Goal: Information Seeking & Learning: Understand process/instructions

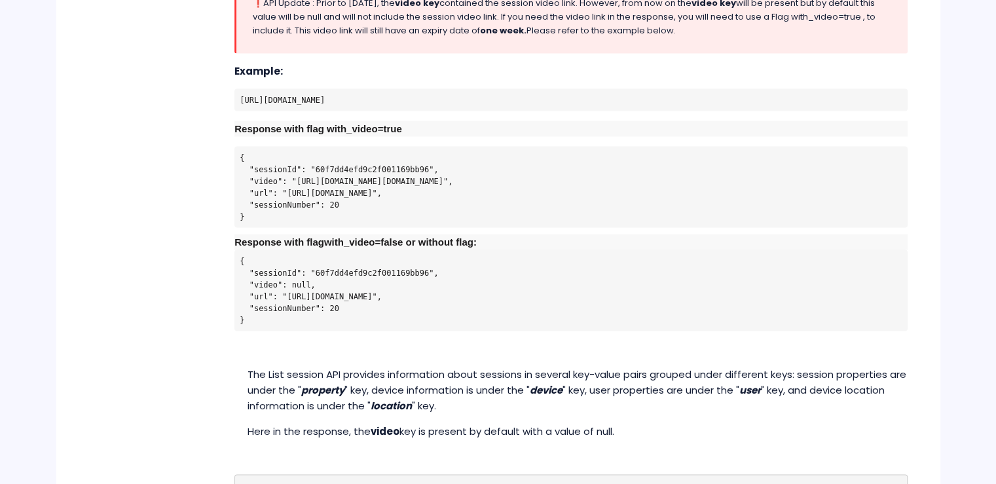
scroll to position [2554, 0]
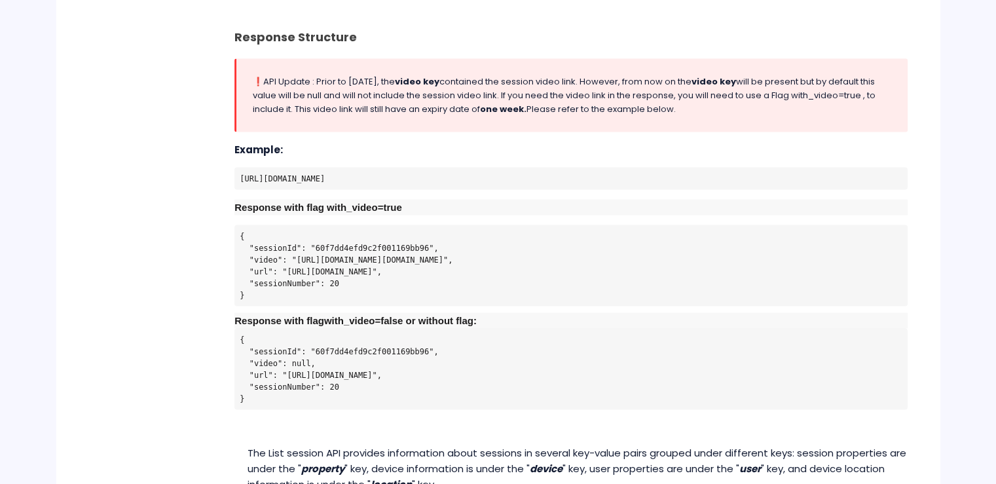
drag, startPoint x: 770, startPoint y: 185, endPoint x: 694, endPoint y: 185, distance: 76.0
click at [694, 185] on pre "[URL][DOMAIN_NAME]" at bounding box center [570, 179] width 673 height 22
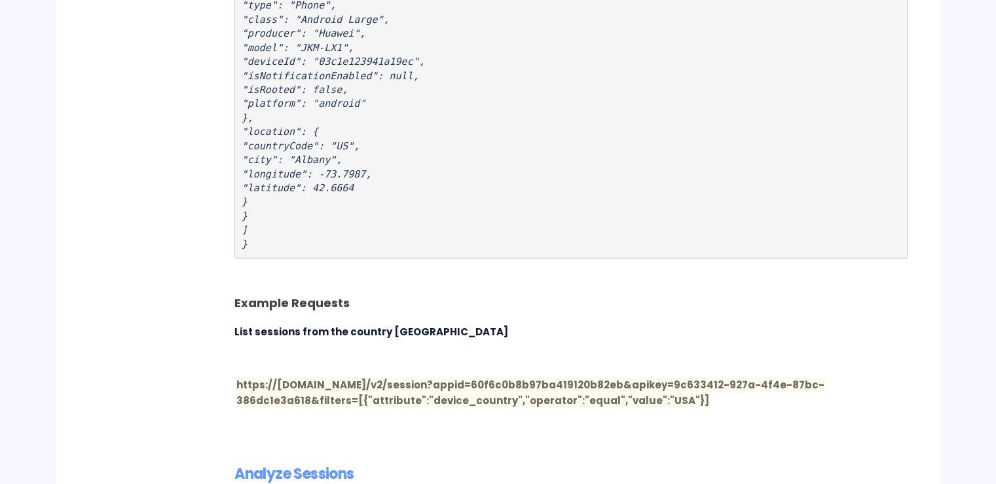
scroll to position [4257, 0]
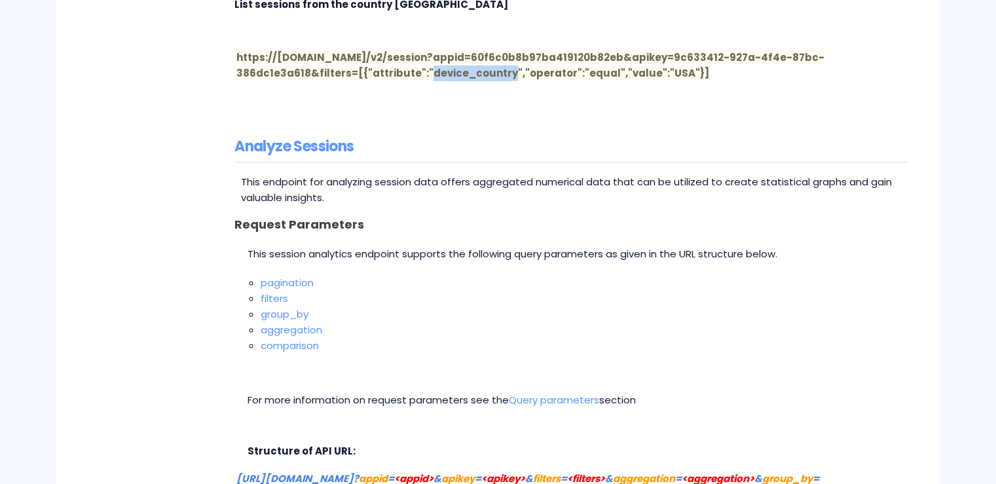
drag, startPoint x: 305, startPoint y: 92, endPoint x: 386, endPoint y: 91, distance: 81.9
click at [386, 80] on span "https://[DOMAIN_NAME]/v2/session?appid=60f6c0b8b97ba419120b82eb&apikey=9c633412…" at bounding box center [530, 64] width 588 height 29
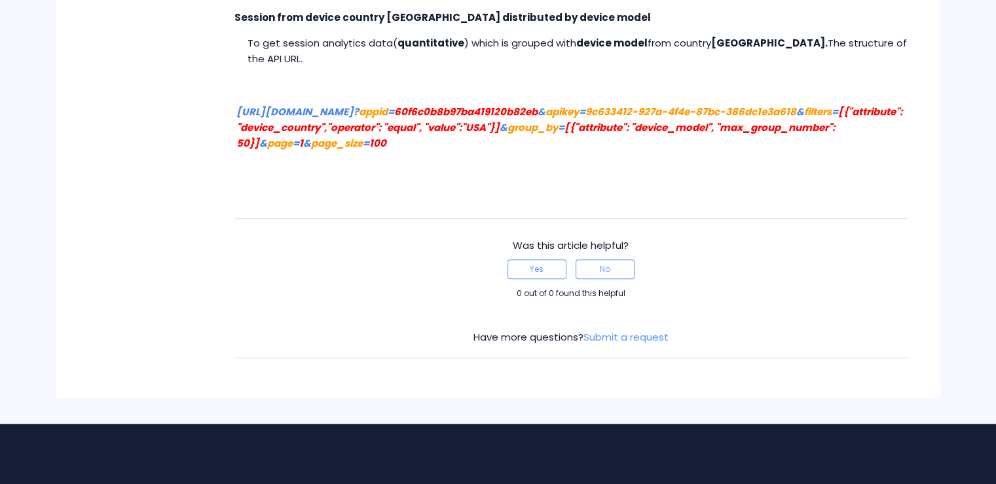
scroll to position [5918, 0]
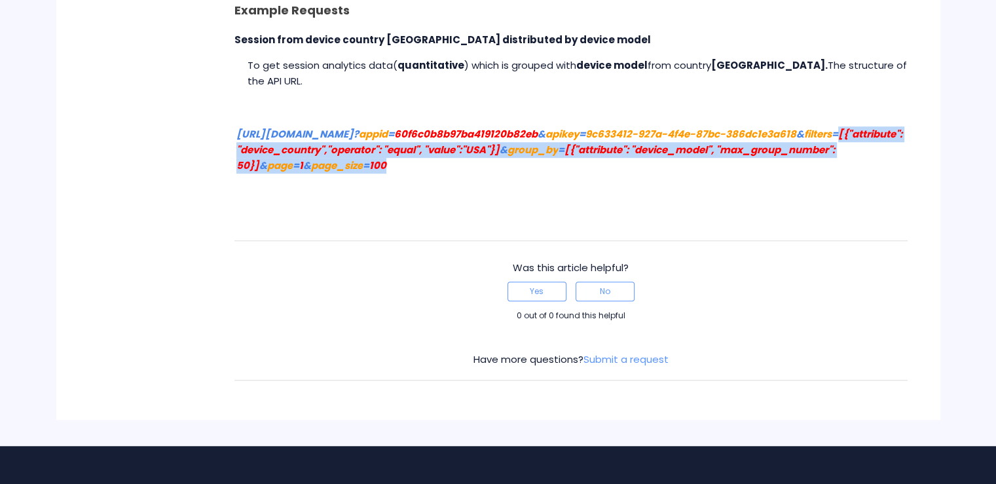
drag, startPoint x: 516, startPoint y: 164, endPoint x: 477, endPoint y: 310, distance: 150.6
click at [348, 152] on td "[URL][DOMAIN_NAME]? appid = 60f6c0b8b97ba419120b82eb & apikey = 9c633412-927a-4…" at bounding box center [571, 150] width 670 height 48
copy link "[{"attribute": "device_country","operator": "equal", "value":"USA"}] & group_by…"
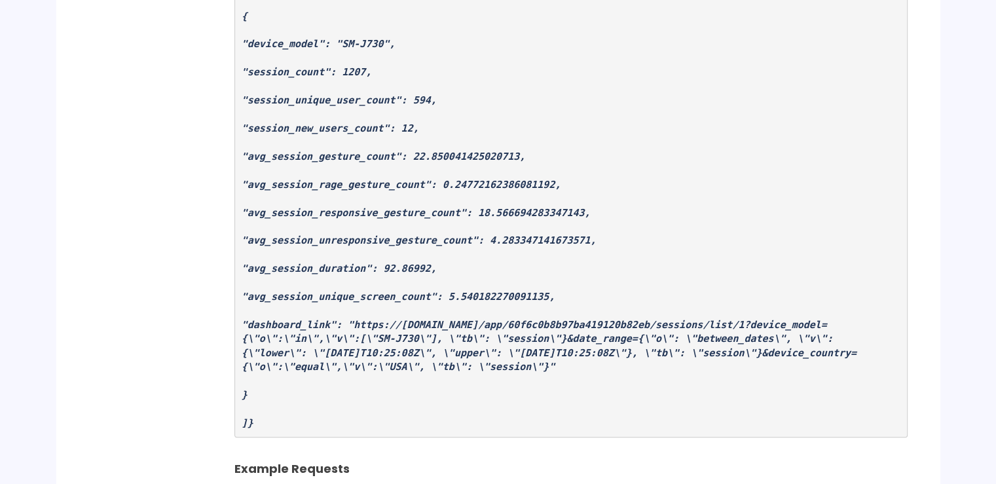
scroll to position [5066, 0]
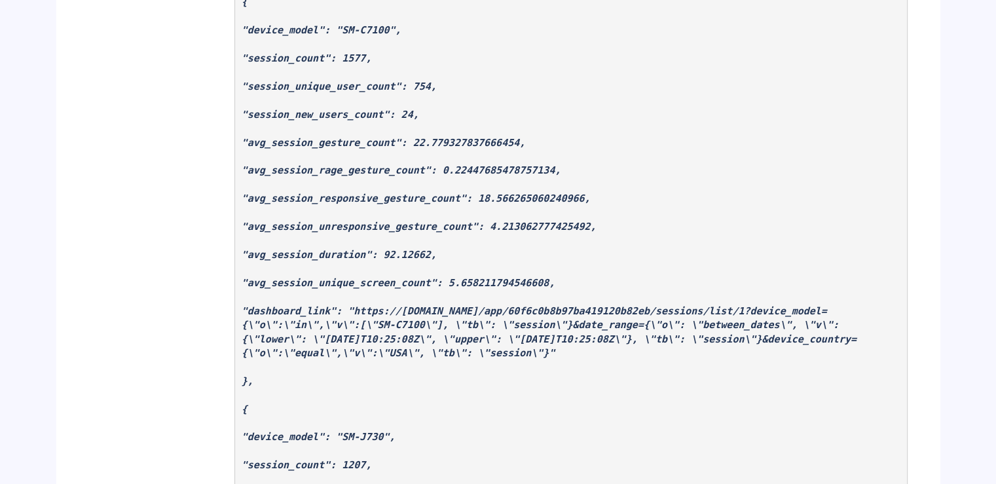
click at [697, 345] on em ""dashboard_link": "https://[DOMAIN_NAME]/app/60f6c0b8b97ba419120b82eb/sessions/…" at bounding box center [549, 332] width 615 height 54
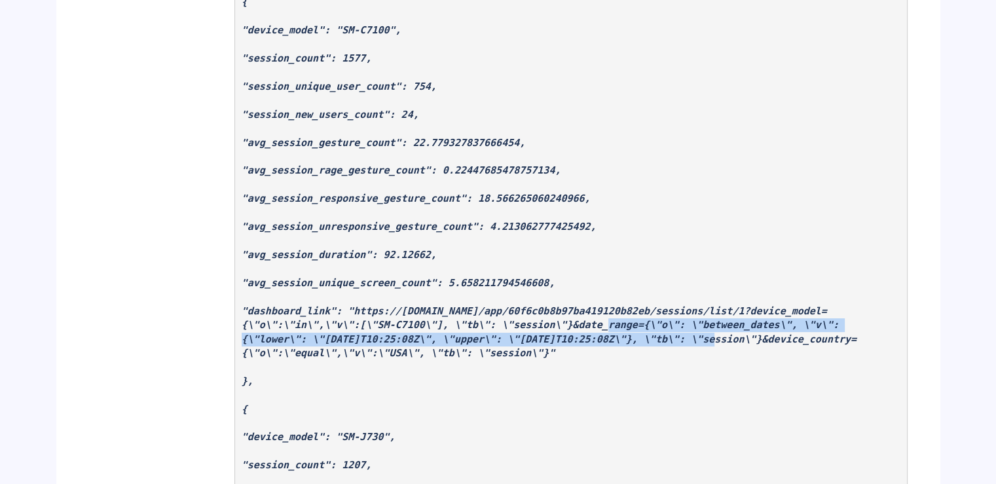
drag, startPoint x: 543, startPoint y: 340, endPoint x: 537, endPoint y: 352, distance: 13.8
click at [537, 352] on em ""dashboard_link": "https://[DOMAIN_NAME]/app/60f6c0b8b97ba419120b82eb/sessions/…" at bounding box center [549, 332] width 615 height 54
copy em "&date_range={\"o\": \"between_dates\", \"v\": {\"lower\": \"[DATE]T10:25:08Z\",…"
click at [734, 339] on em ""dashboard_link": "https://[DOMAIN_NAME]/app/60f6c0b8b97ba419120b82eb/sessions/…" at bounding box center [549, 332] width 615 height 54
drag, startPoint x: 544, startPoint y: 342, endPoint x: 539, endPoint y: 354, distance: 13.3
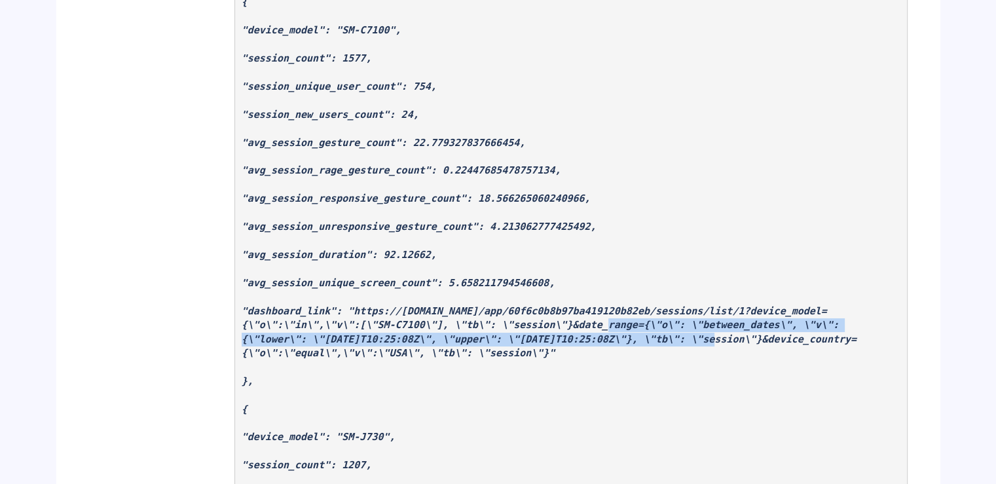
click at [539, 354] on em ""dashboard_link": "https://[DOMAIN_NAME]/app/60f6c0b8b97ba419120b82eb/sessions/…" at bounding box center [549, 332] width 615 height 54
copy em "&date_range={\"o\": \"between_dates\", \"v\": {\"lower\": \"[DATE]T10:25:08Z\",…"
